Goal: Task Accomplishment & Management: Manage account settings

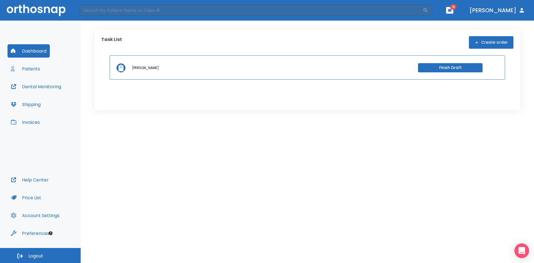
click at [525, 245] on div "Open Intercom Messenger" at bounding box center [521, 250] width 15 height 15
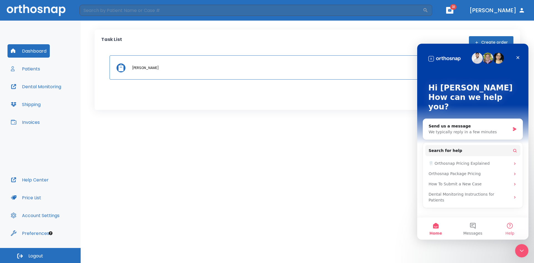
click at [510, 228] on button "Help" at bounding box center [509, 228] width 37 height 22
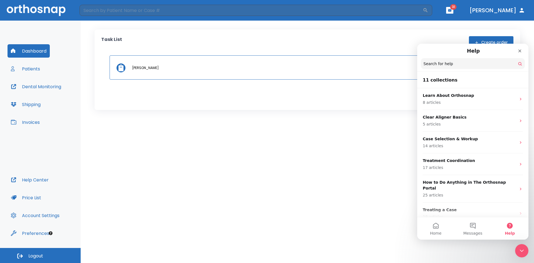
click at [510, 228] on button "Help" at bounding box center [509, 228] width 37 height 22
click at [526, 257] on body "​ 31 [PERSON_NAME] Dashboard Patients Dental Monitoring Shipping Invoices Help …" at bounding box center [267, 131] width 534 height 263
click at [521, 254] on div "Close Intercom Messenger" at bounding box center [520, 249] width 13 height 13
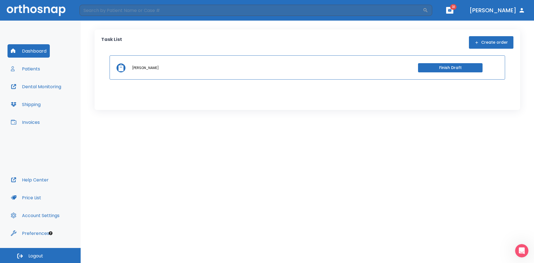
click at [510, 10] on button "[PERSON_NAME]" at bounding box center [497, 10] width 60 height 10
click at [23, 71] on button "Patients" at bounding box center [26, 68] width 36 height 13
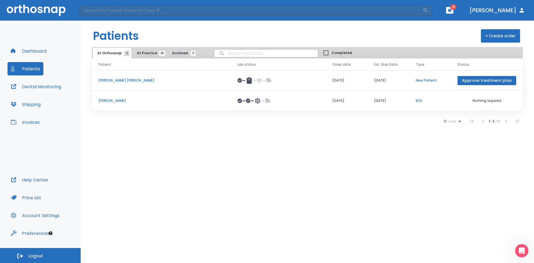
click at [23, 94] on div "Dashboard Patients Dental Monitoring Shipping Invoices" at bounding box center [41, 108] width 66 height 129
click at [29, 87] on button "Dental Monitoring" at bounding box center [36, 86] width 57 height 13
click at [49, 176] on button "Help Center" at bounding box center [30, 179] width 44 height 13
click at [32, 120] on button "Invoices" at bounding box center [26, 121] width 36 height 13
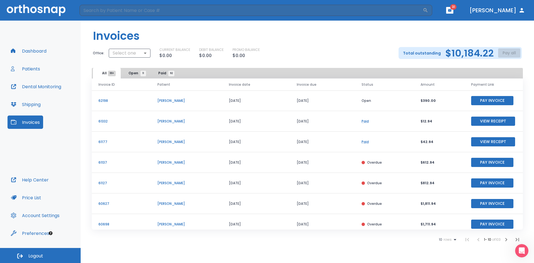
click at [168, 74] on span "92" at bounding box center [171, 74] width 6 height 6
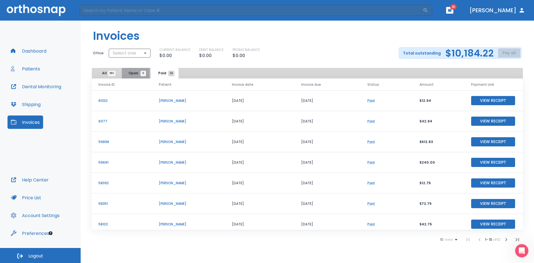
click at [135, 76] on button "Open 11" at bounding box center [136, 73] width 28 height 11
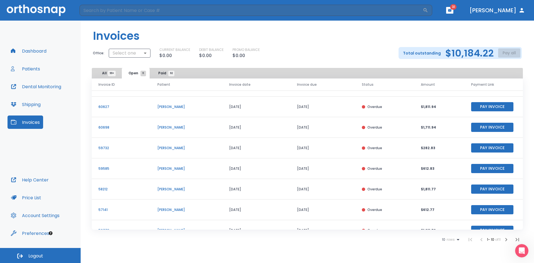
scroll to position [67, 0]
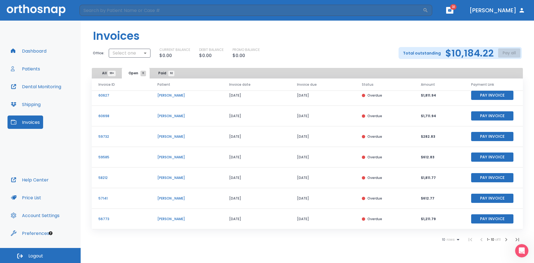
drag, startPoint x: 149, startPoint y: 179, endPoint x: 289, endPoint y: 197, distance: 140.7
click at [289, 197] on tbody "62198 [PERSON_NAME] [DATE] [DATE] Open $390.00 Pay Invoice 61137 [PERSON_NAME] …" at bounding box center [307, 126] width 431 height 206
click at [279, 194] on td "[DATE]" at bounding box center [256, 198] width 68 height 21
drag, startPoint x: 152, startPoint y: 179, endPoint x: 217, endPoint y: 175, distance: 65.5
click at [217, 175] on td "[PERSON_NAME]" at bounding box center [187, 177] width 72 height 21
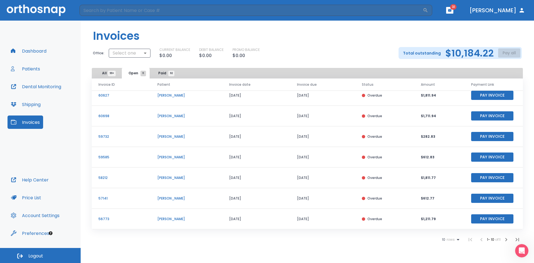
click at [217, 175] on td "[PERSON_NAME]" at bounding box center [187, 177] width 72 height 21
click at [393, 249] on div "Invoices Office: Select one ​ CURRENT BALANCE $0.00 DEBIT BALANCE $0.00 PROMO B…" at bounding box center [307, 142] width 453 height 242
click at [167, 177] on p "[PERSON_NAME]" at bounding box center [186, 177] width 58 height 5
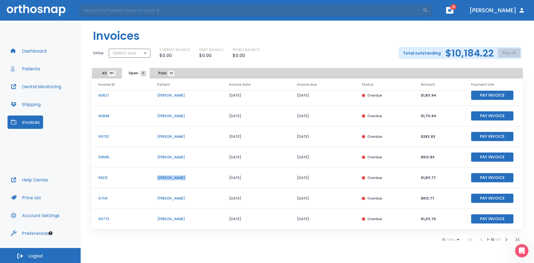
click at [167, 177] on p "[PERSON_NAME]" at bounding box center [186, 177] width 58 height 5
